Goal: Check status: Check status

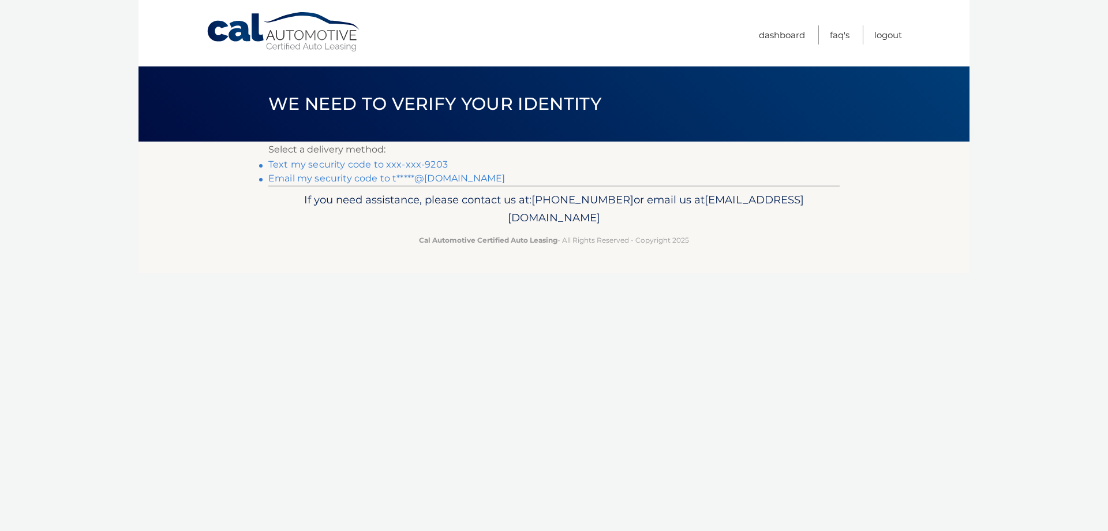
click at [425, 160] on link "Text my security code to xxx-xxx-9203" at bounding box center [358, 164] width 180 height 11
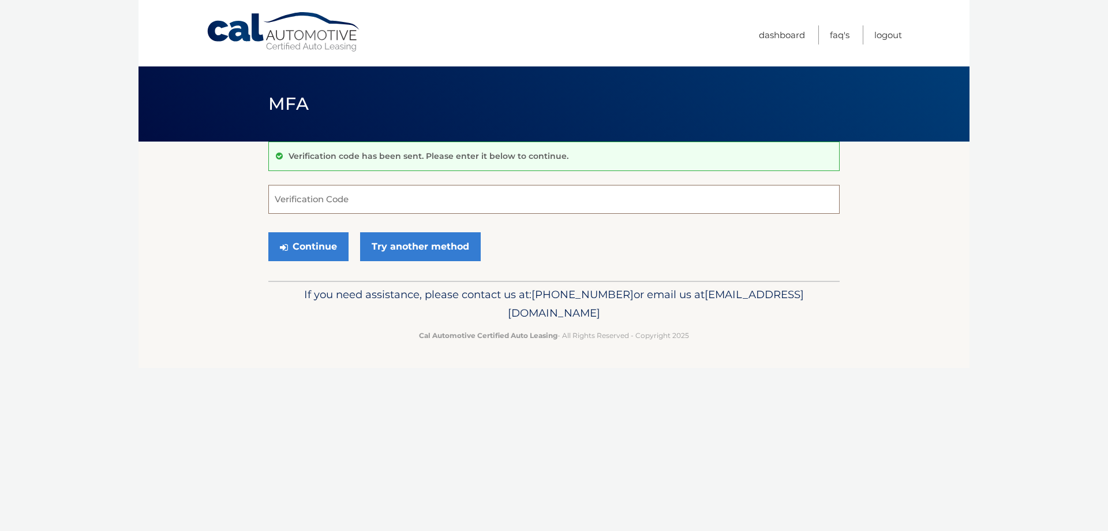
click at [389, 189] on input "Verification Code" at bounding box center [554, 199] width 572 height 29
type input "362824"
click at [308, 240] on button "Continue" at bounding box center [308, 246] width 80 height 29
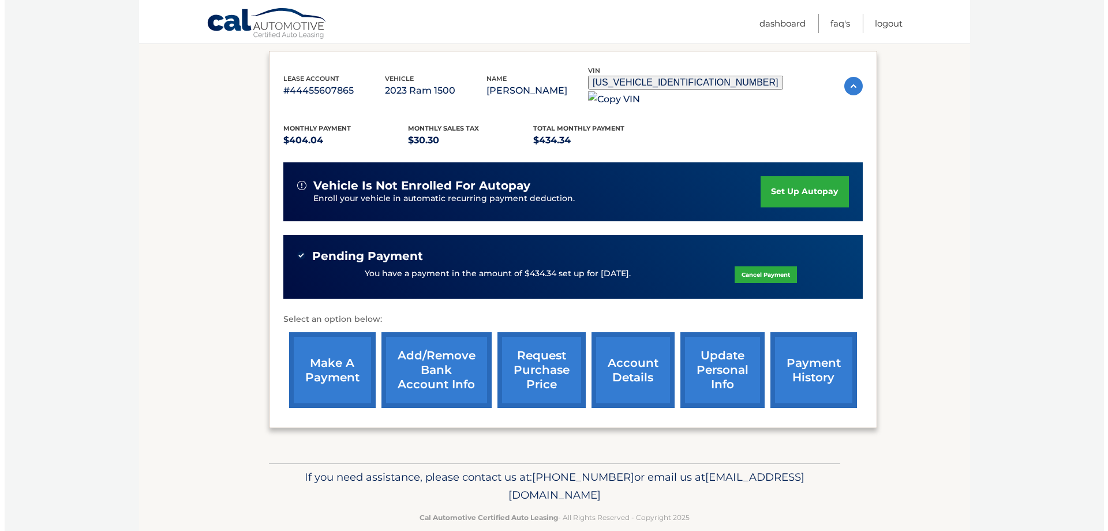
scroll to position [192, 0]
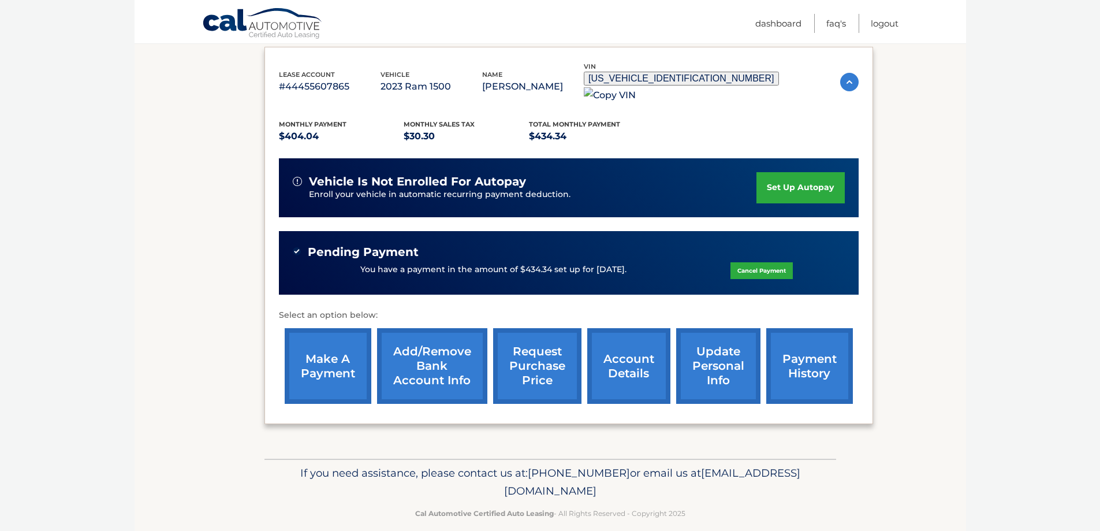
click at [537, 383] on link "request purchase price" at bounding box center [537, 366] width 88 height 76
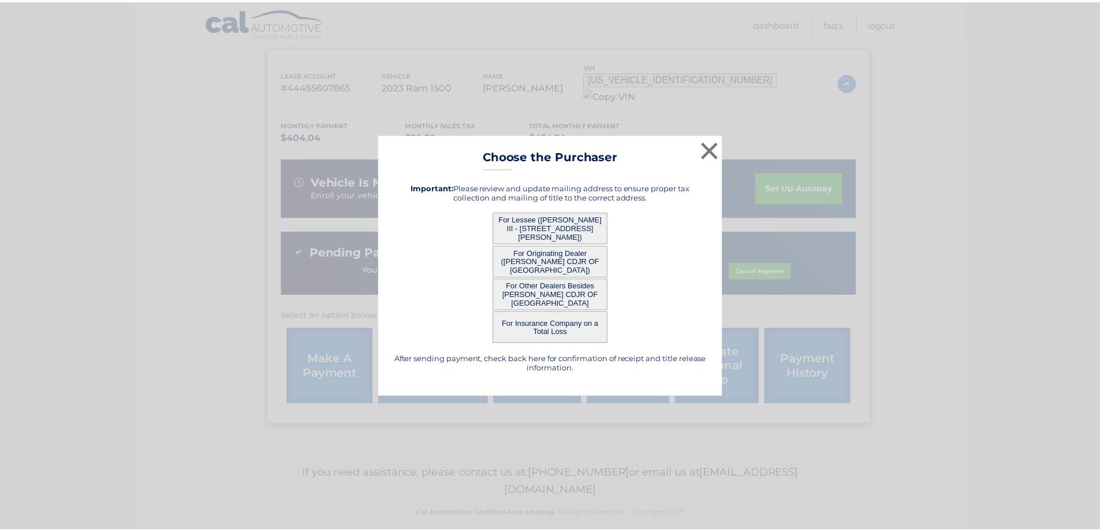
scroll to position [0, 0]
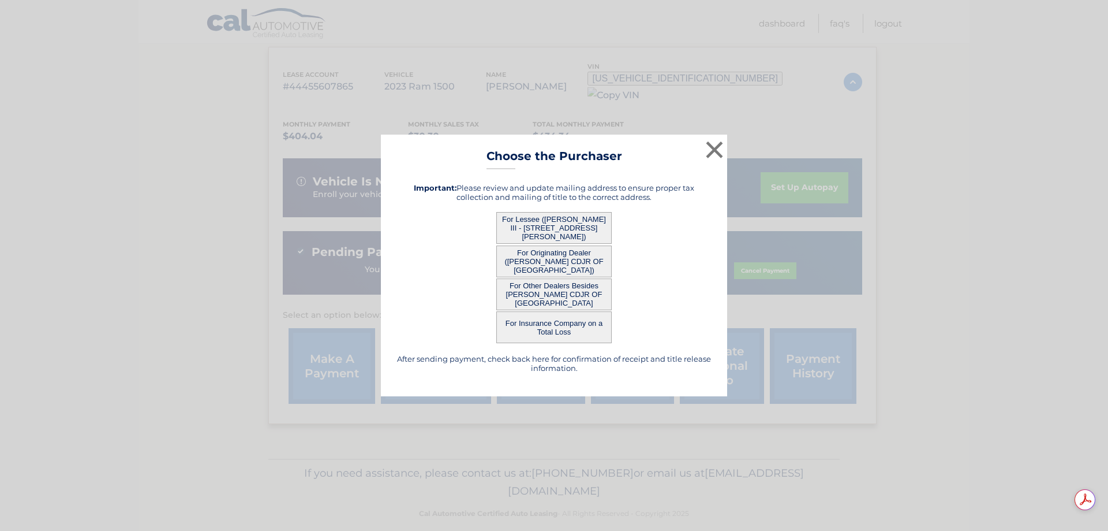
click at [556, 249] on button "For Originating Dealer (JIM BROWNE CDJR OF DADE CITY)" at bounding box center [554, 261] width 115 height 32
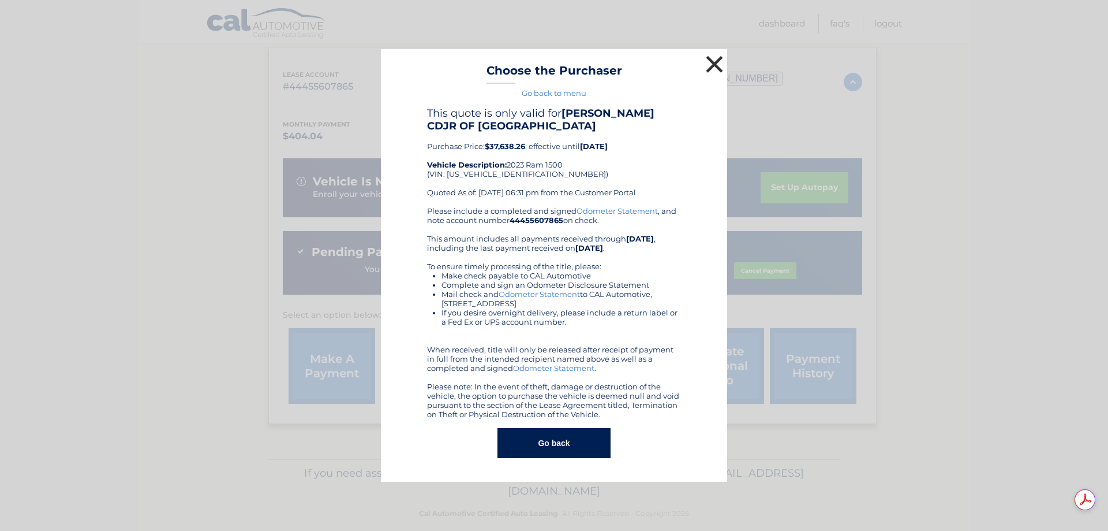
click at [713, 62] on button "×" at bounding box center [714, 64] width 23 height 23
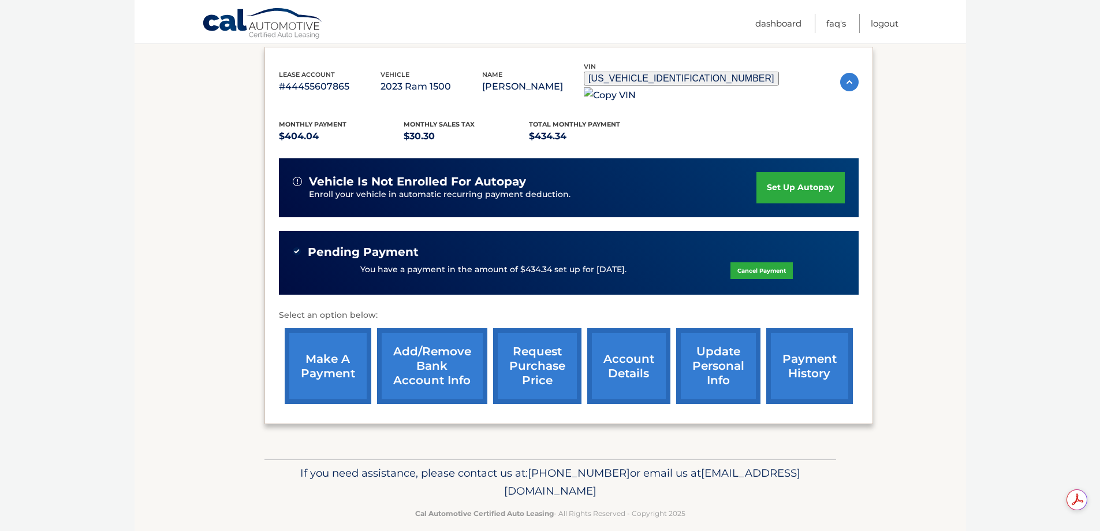
click at [989, 203] on body "Cal Automotive Menu Dashboard FAQ's Logout" at bounding box center [550, 73] width 1100 height 531
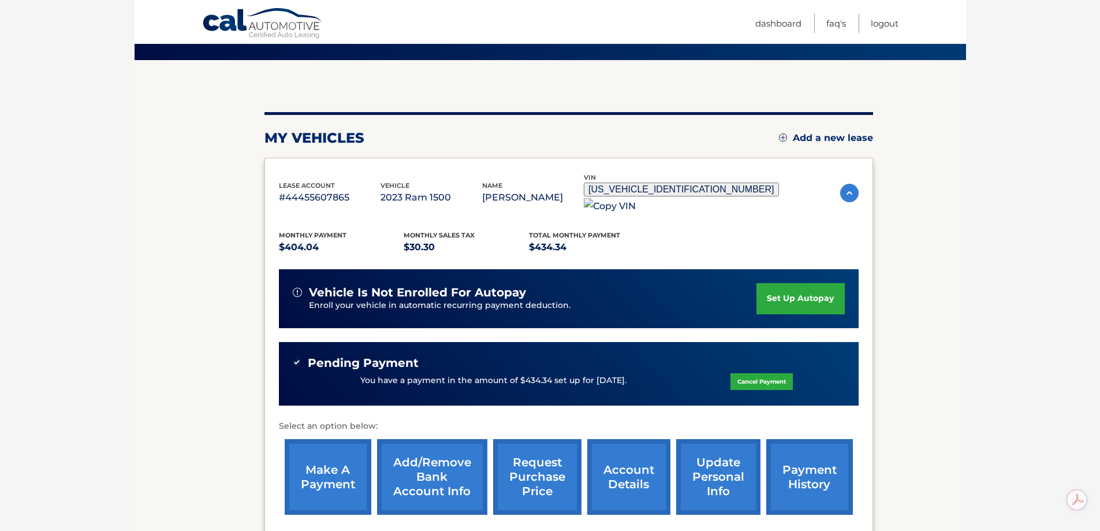
scroll to position [77, 0]
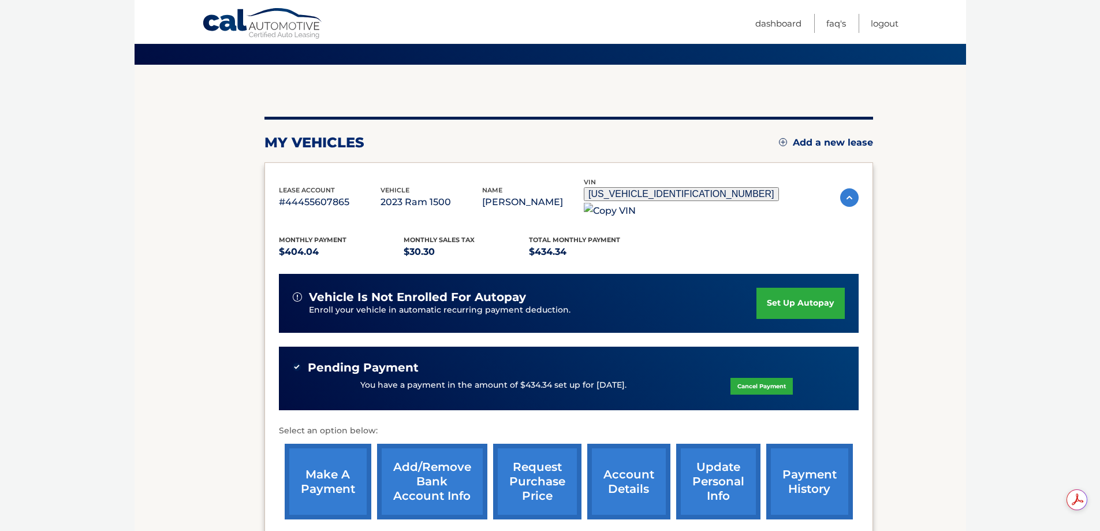
click at [955, 249] on section "my vehicles Add a new lease lease account #44455607865 vehicle 2023 Ram 1500 na…" at bounding box center [550, 319] width 831 height 509
click at [636, 203] on img at bounding box center [610, 211] width 52 height 16
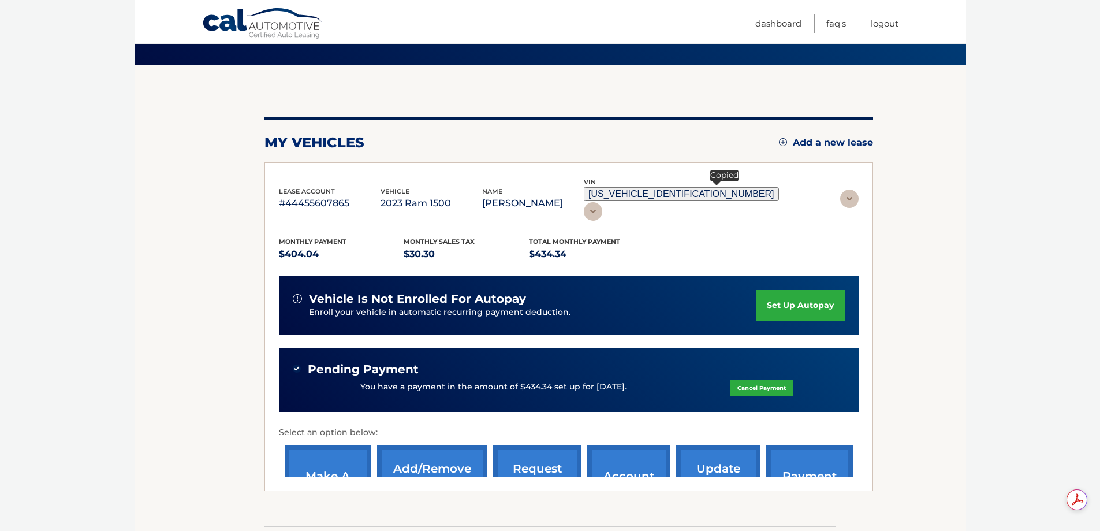
scroll to position [0, 0]
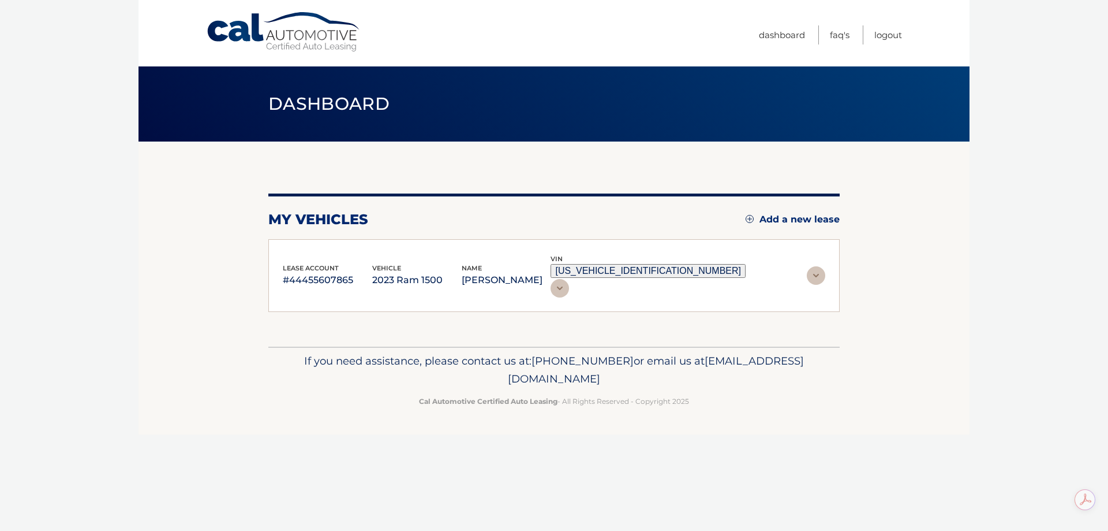
click at [905, 349] on footer "If you need assistance, please contact us at: 609-807-3200 or email us at Custo…" at bounding box center [554, 390] width 831 height 88
click at [417, 272] on p "2023 Ram 1500" at bounding box center [416, 280] width 89 height 16
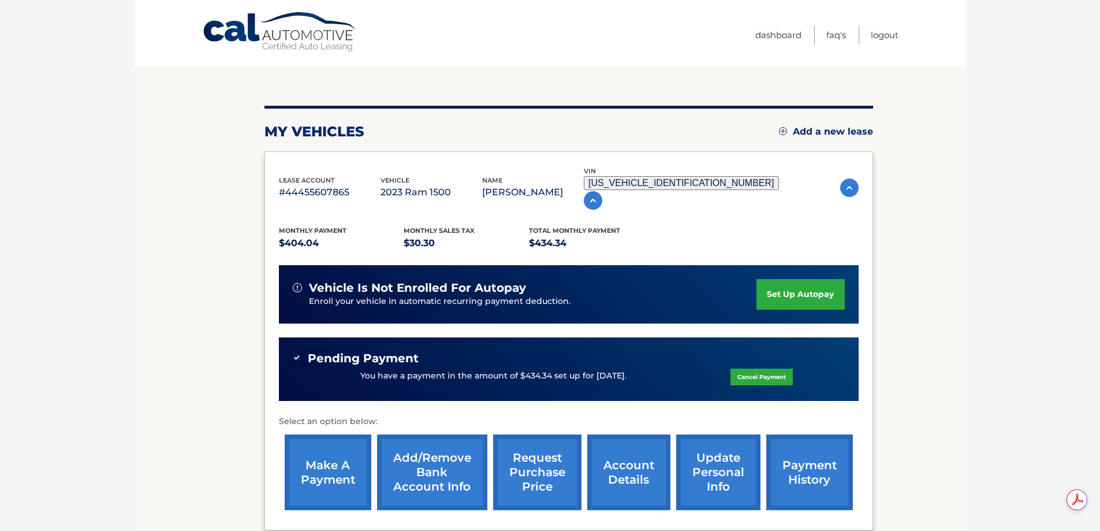
scroll to position [192, 0]
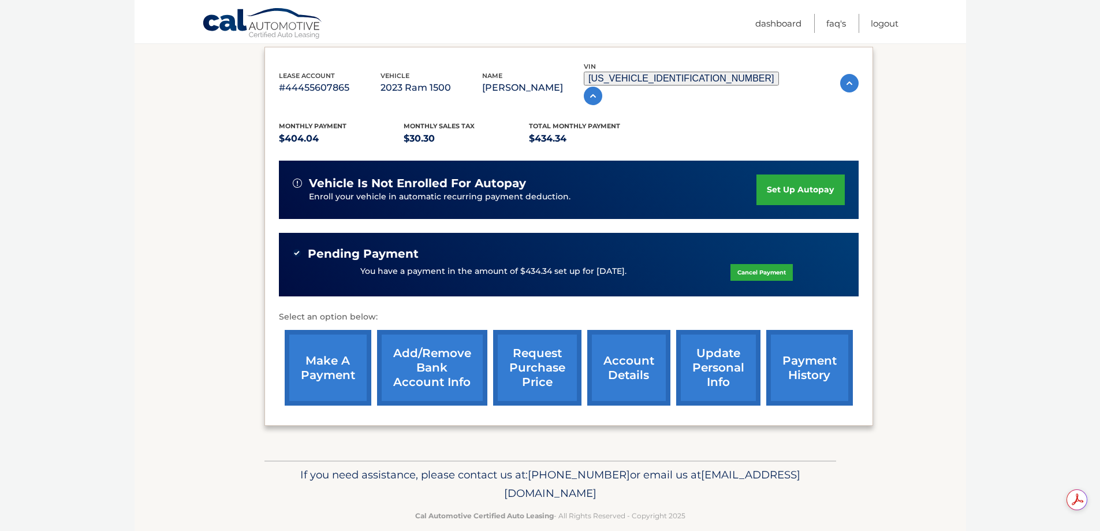
click at [540, 352] on link "request purchase price" at bounding box center [537, 368] width 88 height 76
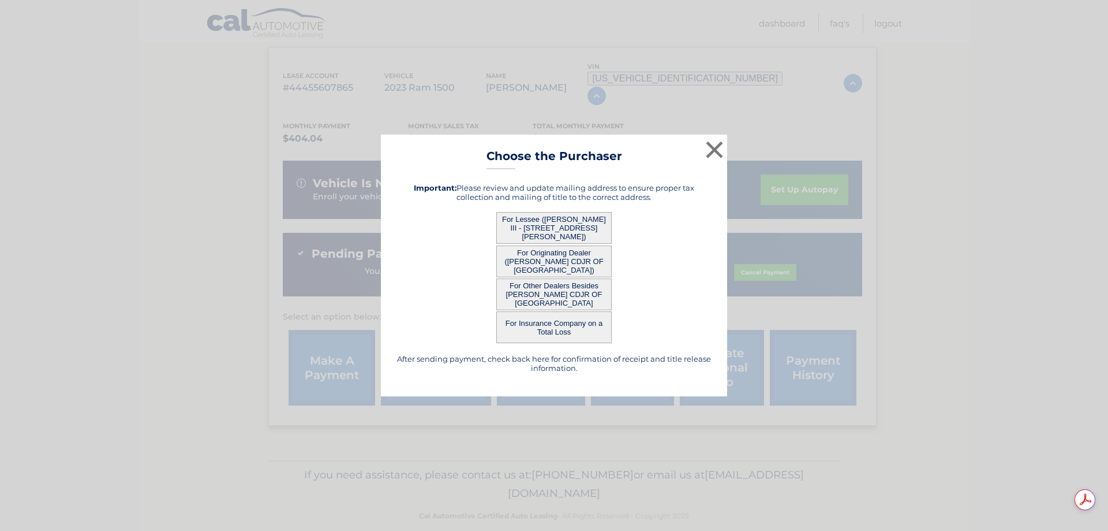
click at [546, 263] on button "For Originating Dealer (JIM BROWNE CDJR OF DADE CITY)" at bounding box center [554, 261] width 115 height 32
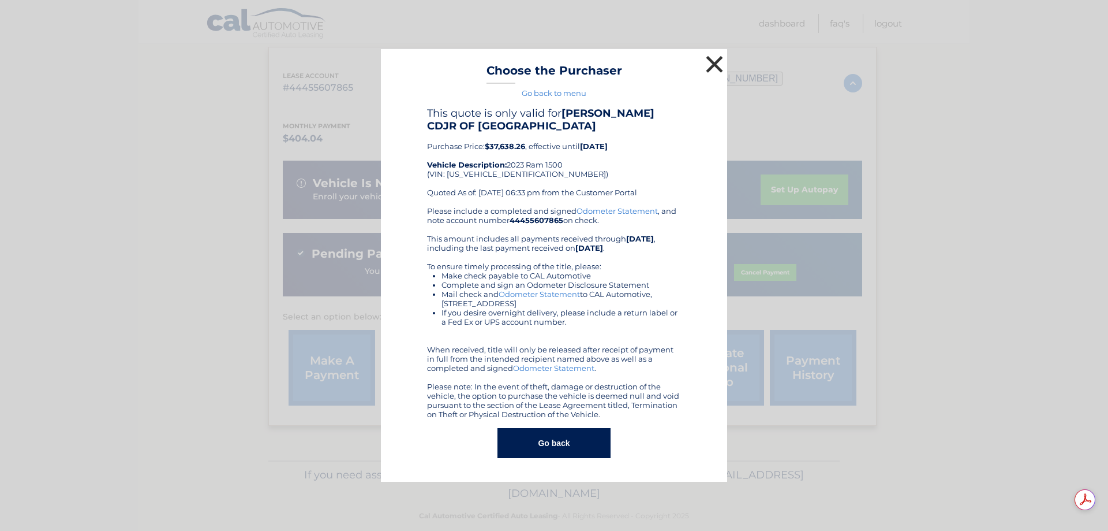
click at [713, 61] on button "×" at bounding box center [714, 64] width 23 height 23
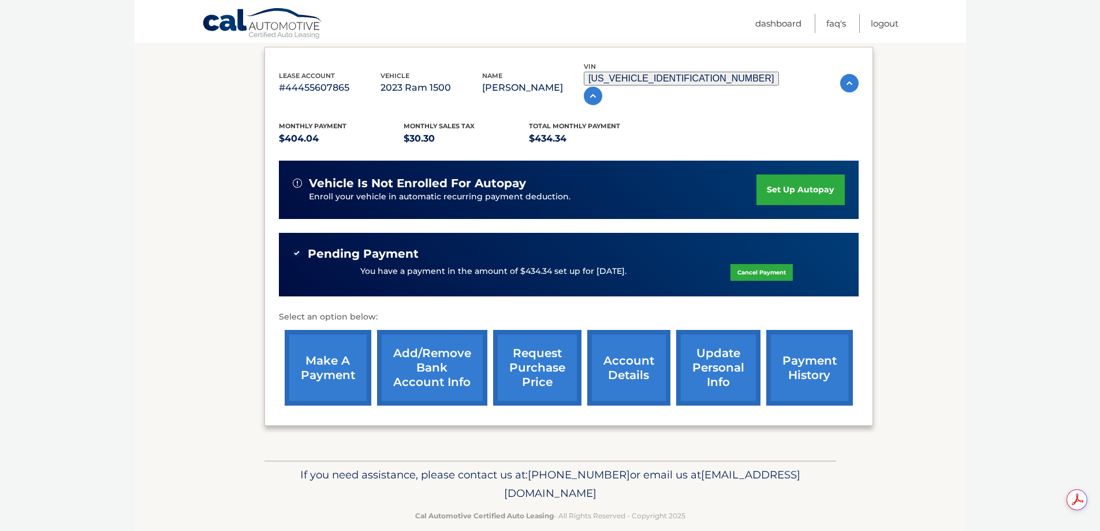
click at [931, 211] on section "my vehicles Add a new lease lease account #44455607865 vehicle 2023 Ram 1500 na…" at bounding box center [550, 204] width 831 height 511
click at [638, 358] on link "account details" at bounding box center [628, 368] width 83 height 76
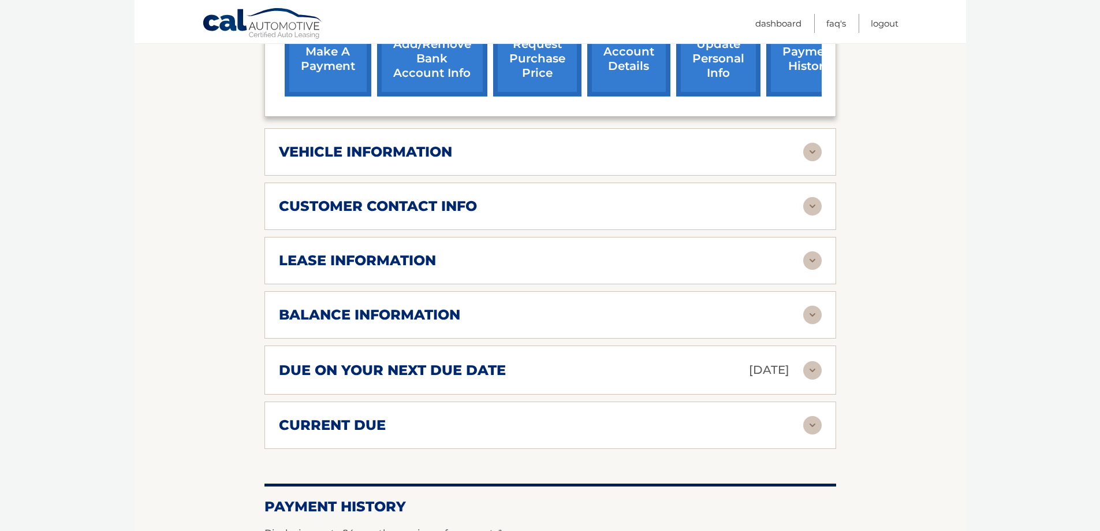
scroll to position [520, 0]
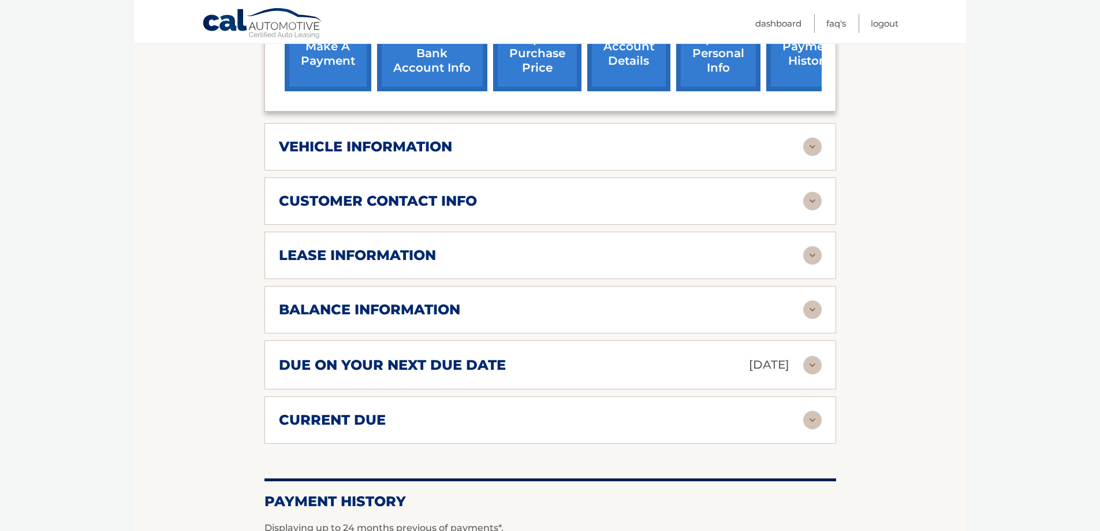
click at [434, 311] on div "balance information Payments Received 27 Payments Remaining 12 Next Payment wil…" at bounding box center [550, 309] width 572 height 47
click at [425, 301] on h2 "balance information" at bounding box center [369, 309] width 181 height 17
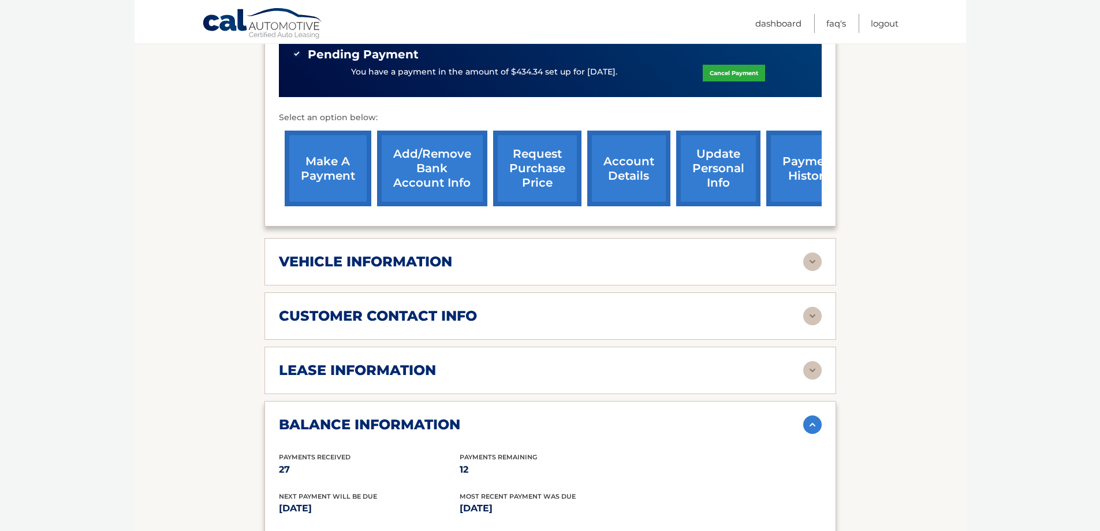
scroll to position [404, 0]
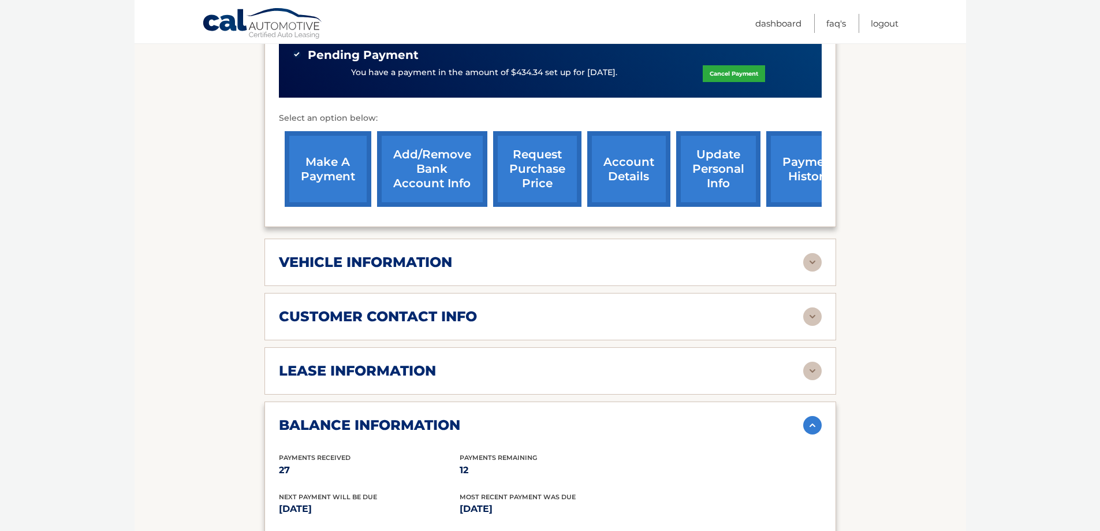
click at [433, 253] on h2 "vehicle information" at bounding box center [365, 261] width 173 height 17
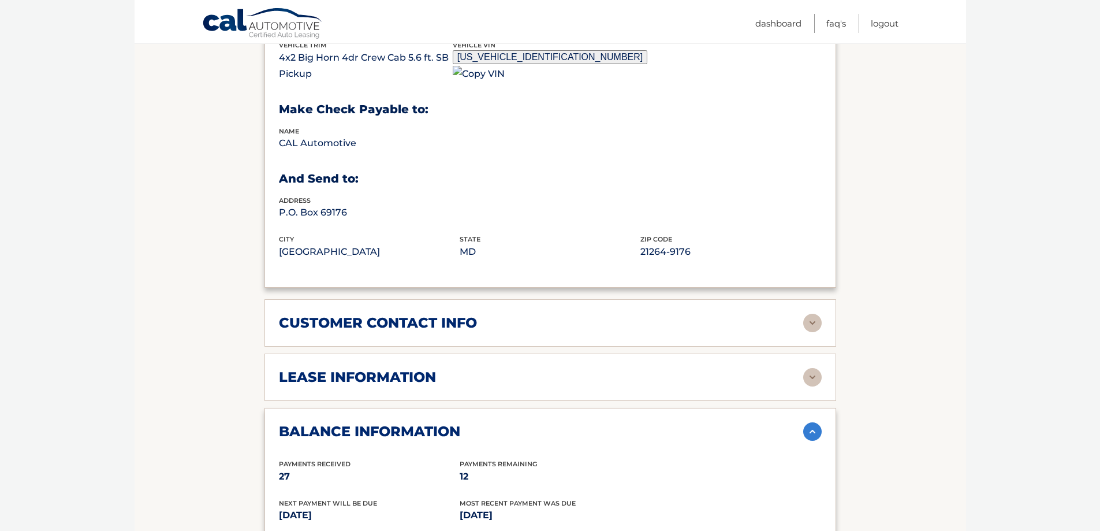
scroll to position [808, 0]
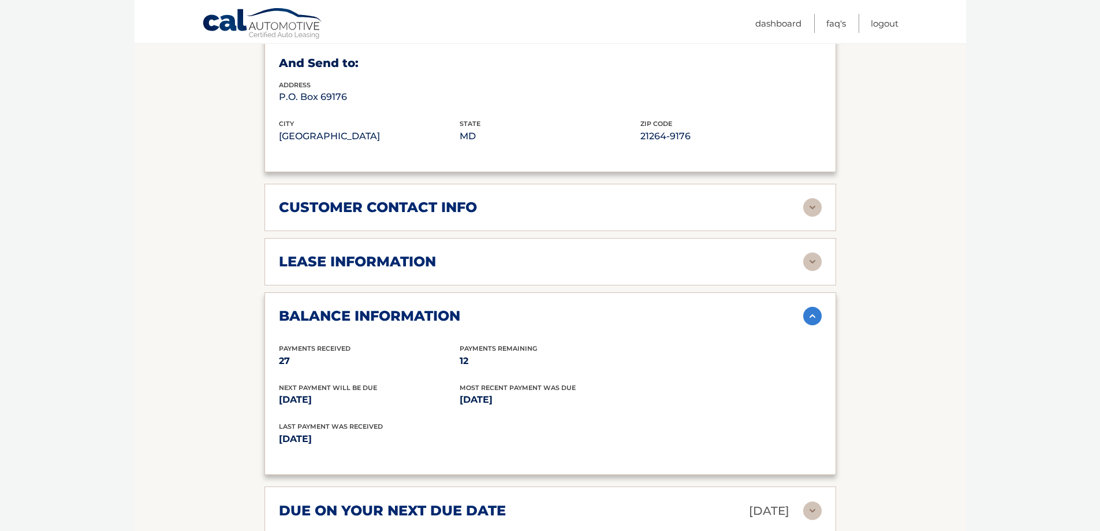
click at [415, 238] on div "lease information Contract Start Date Jul 28, 2023 Term 39 Maturity Date Oct 28…" at bounding box center [550, 261] width 572 height 47
click at [394, 253] on h2 "lease information" at bounding box center [357, 261] width 157 height 17
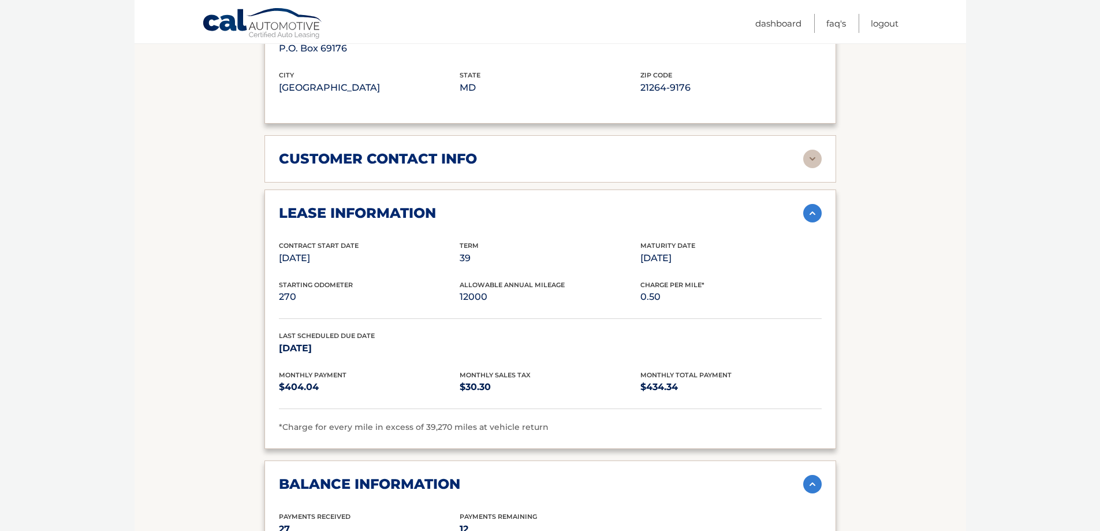
scroll to position [924, 0]
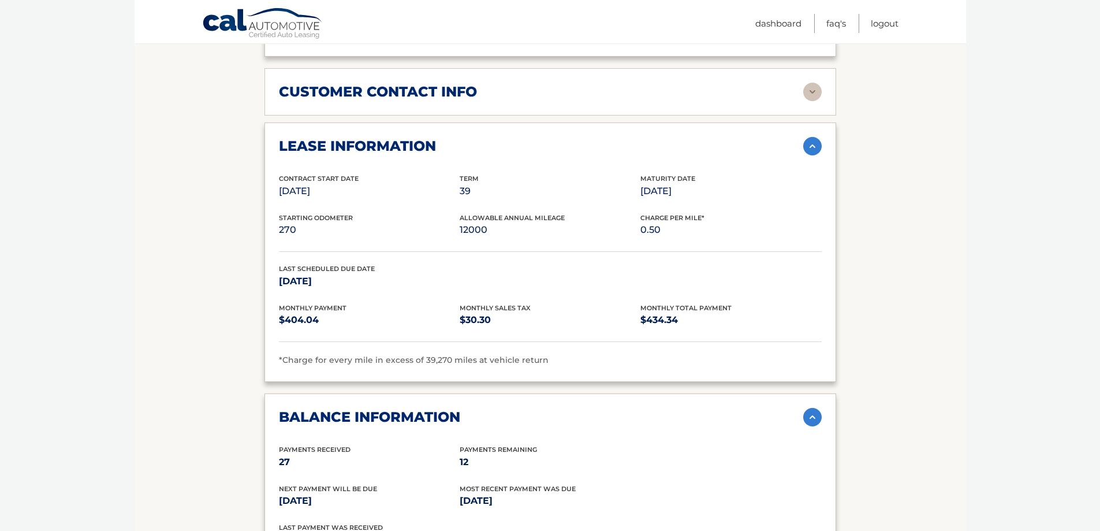
click at [900, 277] on section "Account Details | #44455607865 Back to Dashboard Manage Your Lease lease accoun…" at bounding box center [550, 78] width 831 height 1721
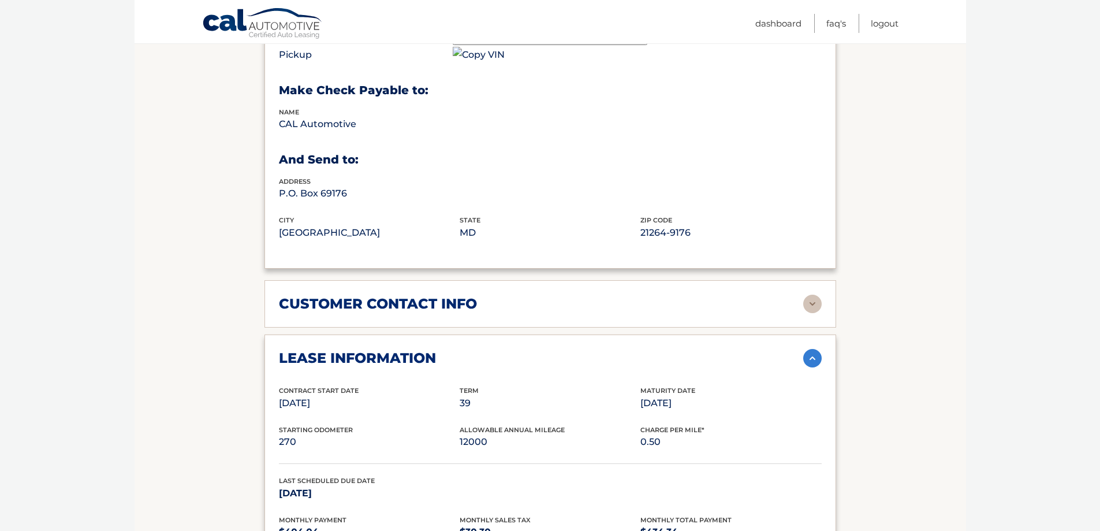
scroll to position [577, 0]
